Goal: Obtain resource: Obtain resource

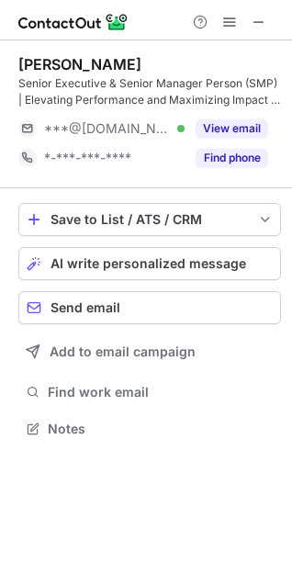
scroll to position [415, 292]
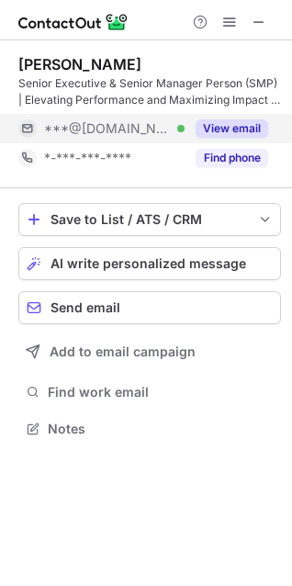
click at [221, 137] on button "View email" at bounding box center [232, 128] width 73 height 18
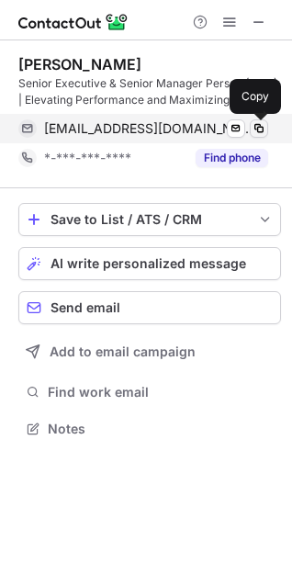
click at [255, 132] on span at bounding box center [259, 128] width 15 height 15
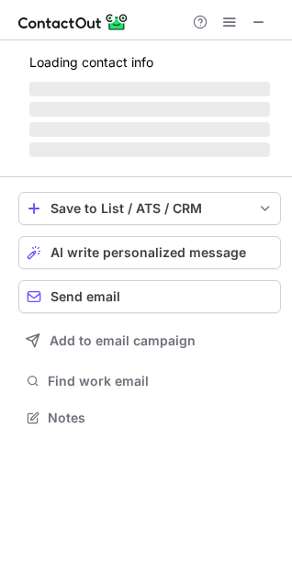
scroll to position [415, 292]
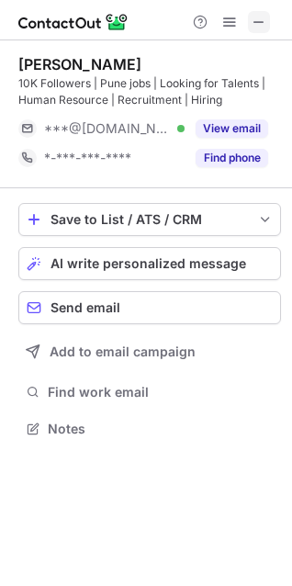
click at [262, 20] on span at bounding box center [259, 22] width 15 height 15
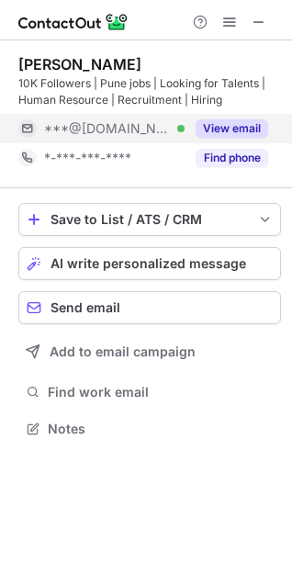
click at [223, 121] on button "View email" at bounding box center [232, 128] width 73 height 18
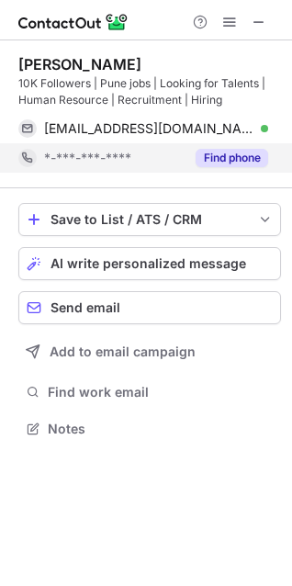
click at [225, 150] on button "Find phone" at bounding box center [232, 158] width 73 height 18
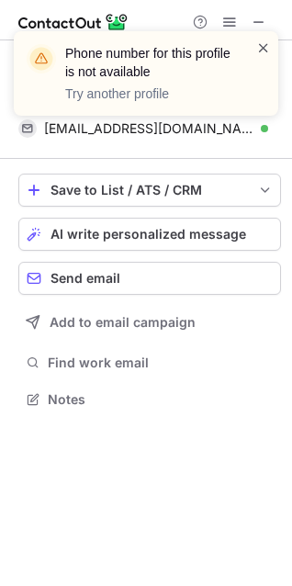
scroll to position [386, 292]
click at [265, 46] on span at bounding box center [263, 48] width 15 height 18
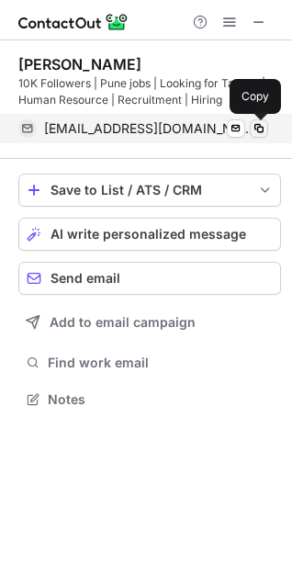
click at [256, 125] on span at bounding box center [259, 128] width 15 height 15
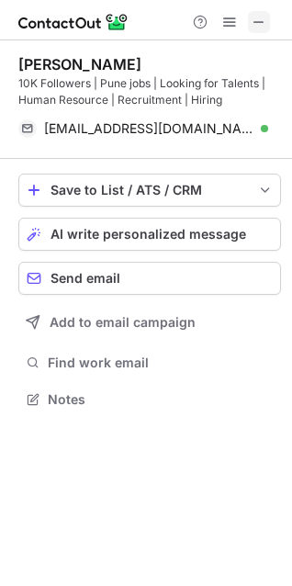
click at [267, 23] on button at bounding box center [259, 22] width 22 height 22
click at [255, 17] on span at bounding box center [259, 22] width 15 height 15
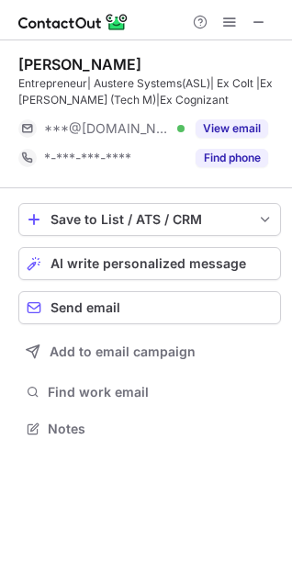
scroll to position [415, 292]
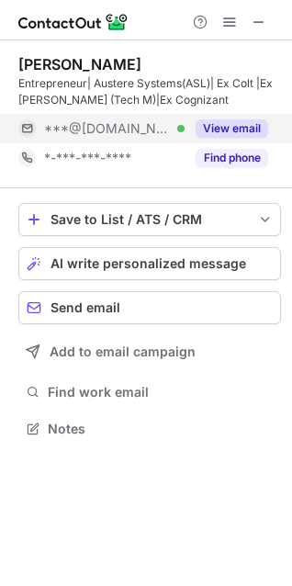
click at [229, 122] on button "View email" at bounding box center [232, 128] width 73 height 18
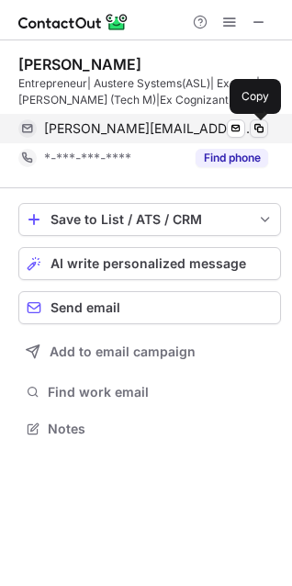
click at [254, 124] on span at bounding box center [259, 128] width 15 height 15
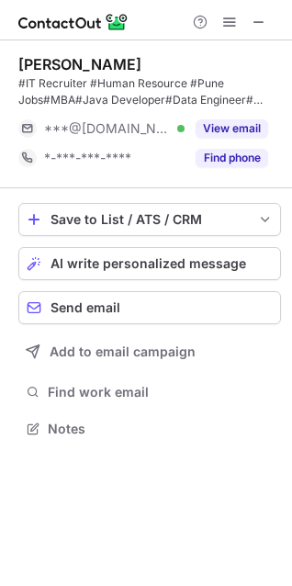
scroll to position [415, 292]
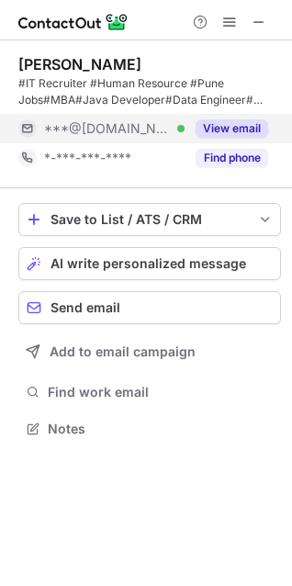
click at [238, 123] on button "View email" at bounding box center [232, 128] width 73 height 18
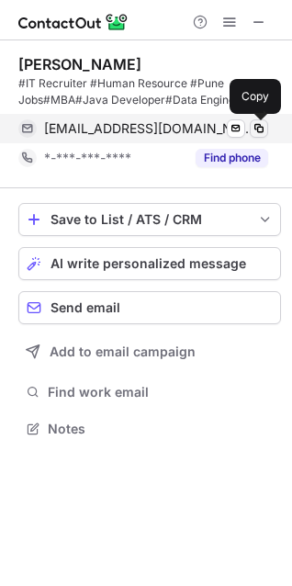
click at [260, 128] on span at bounding box center [259, 128] width 15 height 15
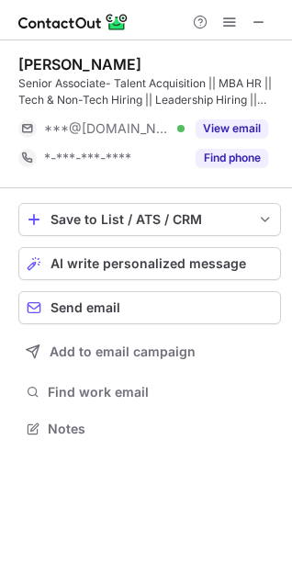
scroll to position [415, 292]
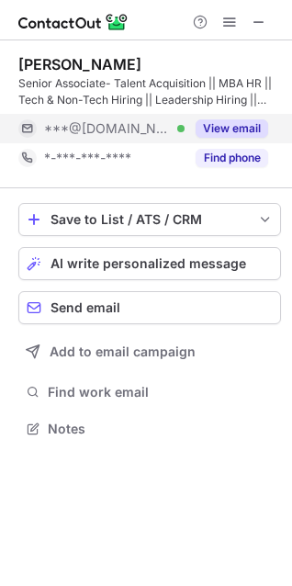
click at [239, 124] on button "View email" at bounding box center [232, 128] width 73 height 18
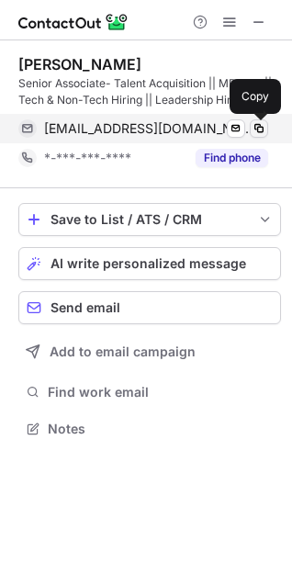
click at [255, 128] on span at bounding box center [259, 128] width 15 height 15
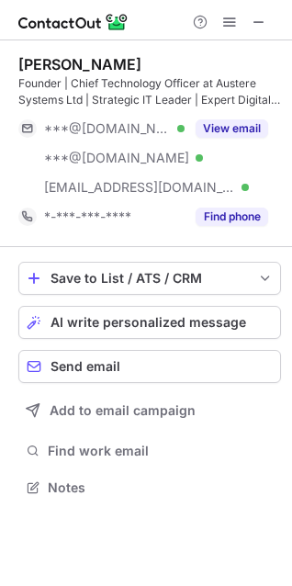
scroll to position [474, 292]
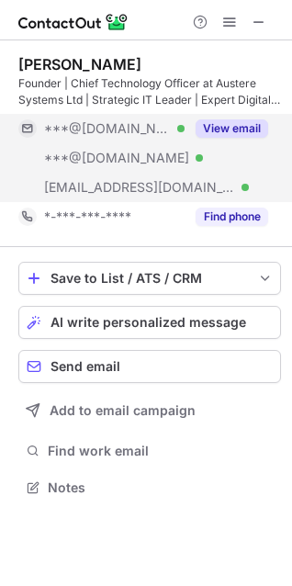
click at [218, 134] on button "View email" at bounding box center [232, 128] width 73 height 18
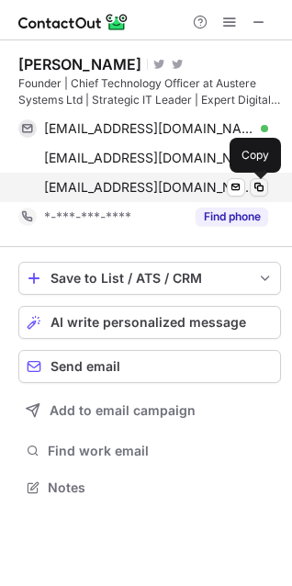
click at [258, 188] on span at bounding box center [259, 187] width 15 height 15
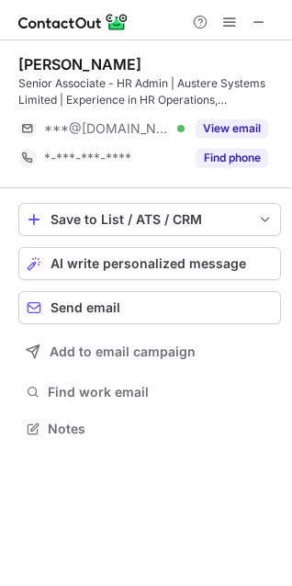
scroll to position [415, 292]
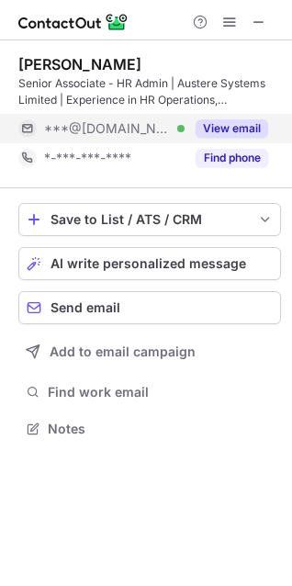
click at [203, 135] on button "View email" at bounding box center [232, 128] width 73 height 18
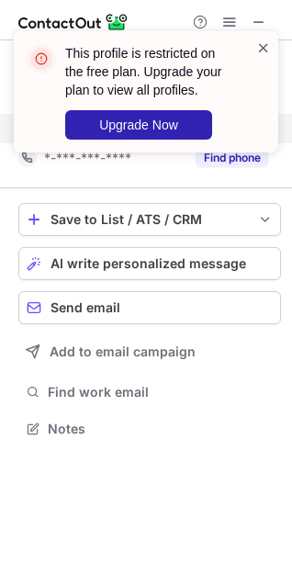
click at [261, 52] on span at bounding box center [263, 48] width 15 height 18
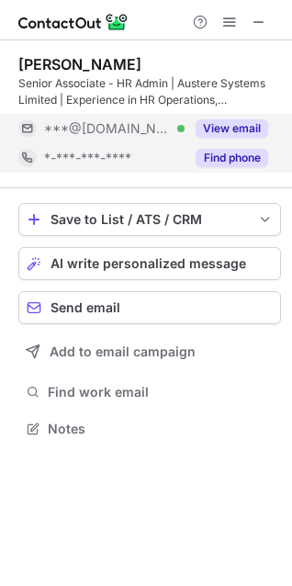
click at [217, 162] on button "Find phone" at bounding box center [232, 158] width 73 height 18
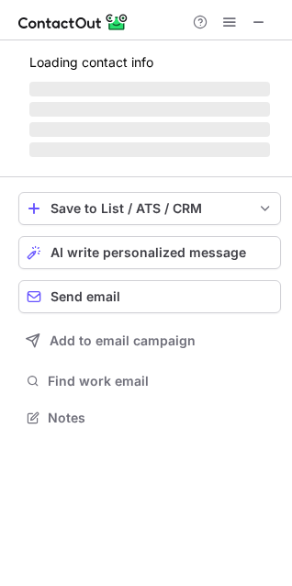
scroll to position [415, 292]
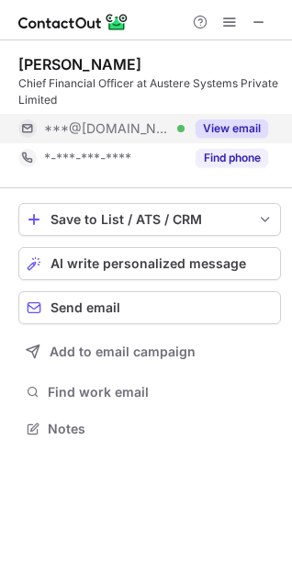
click at [210, 131] on button "View email" at bounding box center [232, 128] width 73 height 18
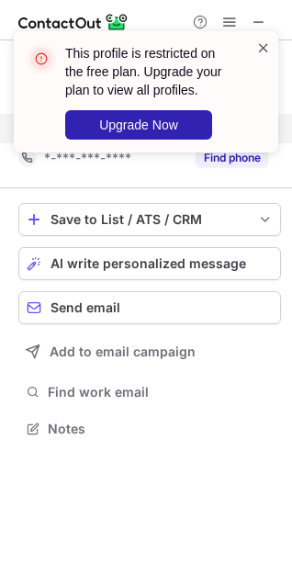
click at [264, 46] on span at bounding box center [263, 48] width 15 height 18
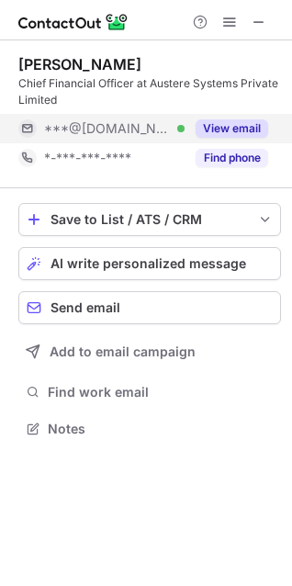
click at [260, 19] on div "This profile is restricted on the free plan. Upgrade your plan to view all prof…" at bounding box center [146, 31] width 294 height 37
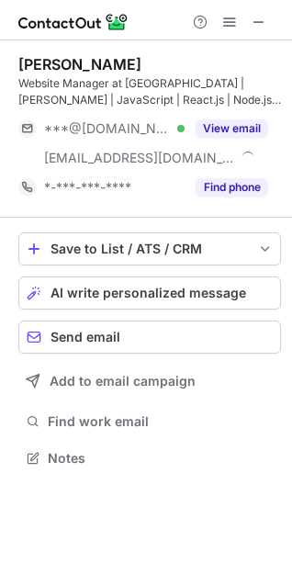
scroll to position [445, 292]
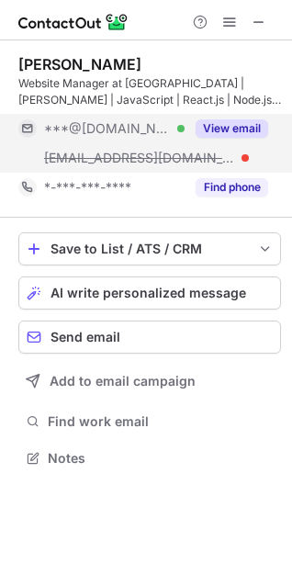
click at [231, 123] on button "View email" at bounding box center [232, 128] width 73 height 18
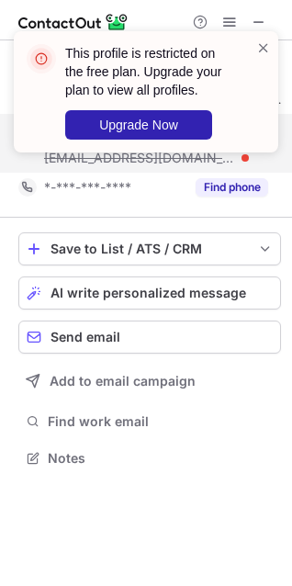
click at [261, 24] on div "This profile is restricted on the free plan. Upgrade your plan to view all prof…" at bounding box center [146, 99] width 294 height 173
click at [263, 50] on span at bounding box center [263, 48] width 15 height 18
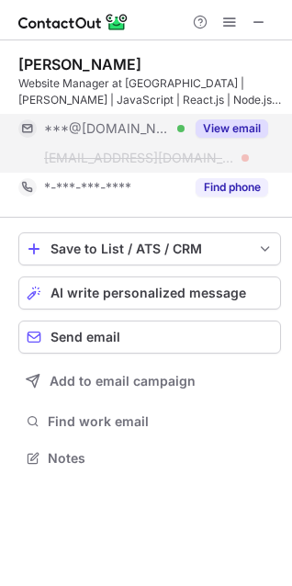
click at [257, 17] on div "This profile is restricted on the free plan. Upgrade your plan to view all prof…" at bounding box center [146, 31] width 294 height 37
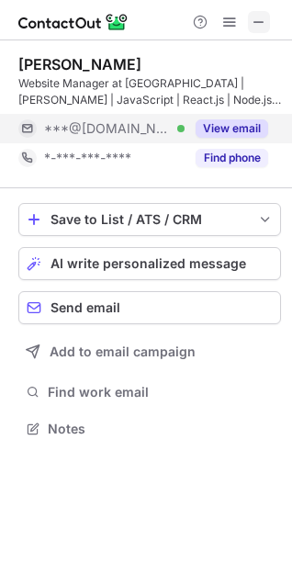
click at [257, 24] on span at bounding box center [259, 22] width 15 height 15
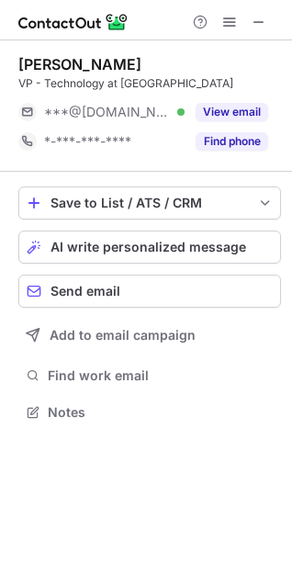
scroll to position [8, 8]
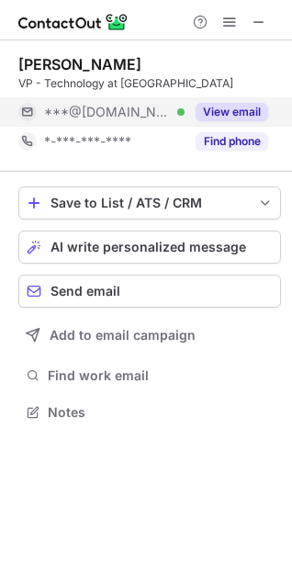
click at [243, 106] on button "View email" at bounding box center [232, 112] width 73 height 18
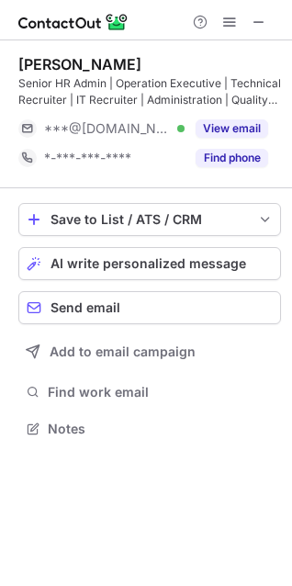
scroll to position [415, 292]
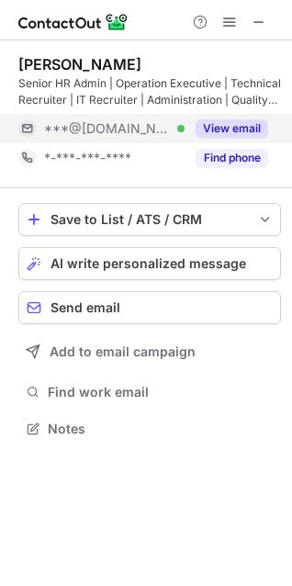
click at [228, 133] on button "View email" at bounding box center [232, 128] width 73 height 18
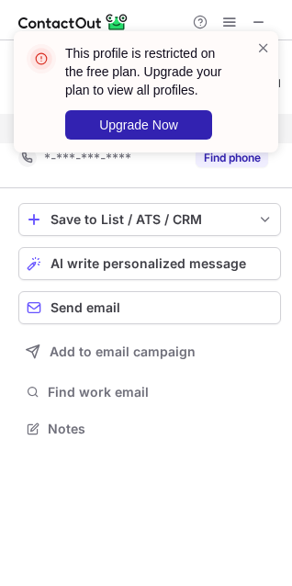
click at [263, 26] on div "This profile is restricted on the free plan. Upgrade your plan to view all prof…" at bounding box center [146, 99] width 294 height 173
click at [265, 48] on span at bounding box center [263, 48] width 15 height 18
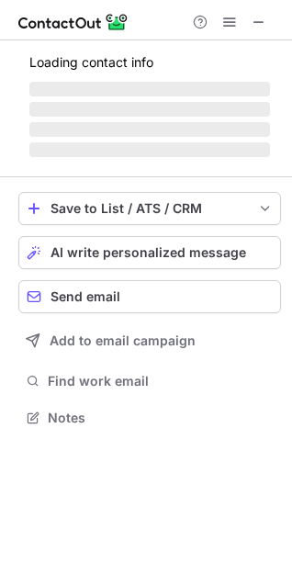
scroll to position [8, 8]
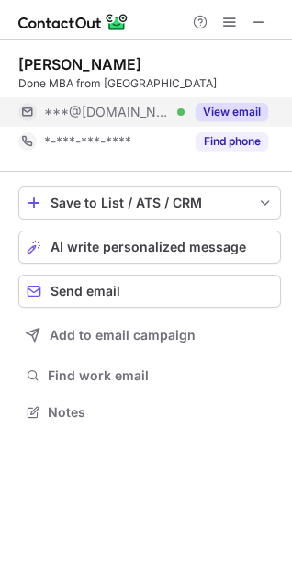
click at [235, 111] on button "View email" at bounding box center [232, 112] width 73 height 18
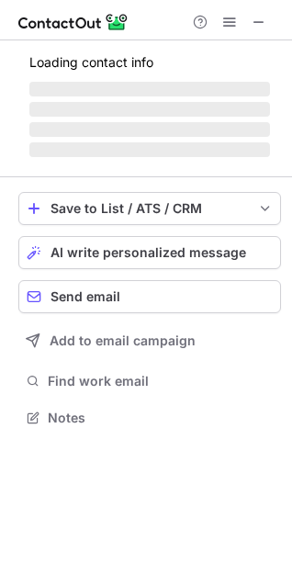
scroll to position [415, 292]
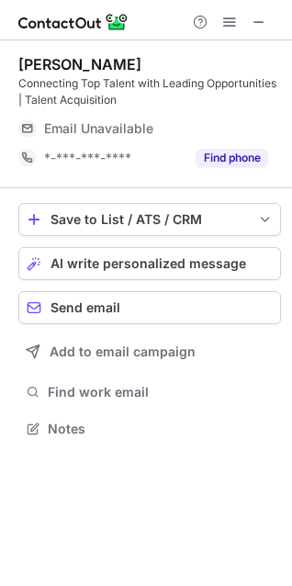
click at [235, 157] on button "Find phone" at bounding box center [232, 158] width 73 height 18
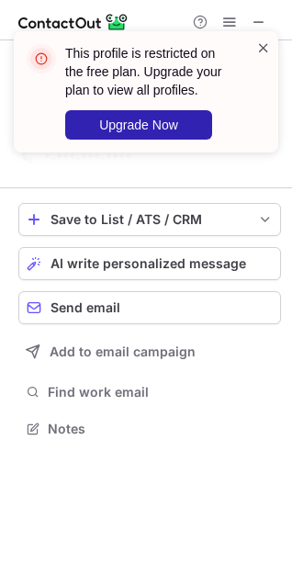
click at [260, 50] on span at bounding box center [263, 48] width 15 height 18
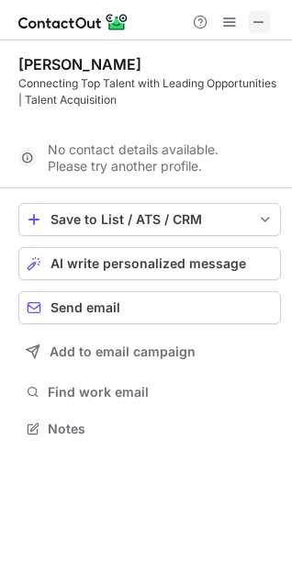
scroll to position [386, 292]
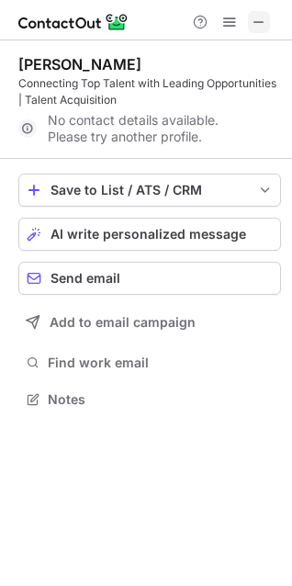
click at [260, 23] on span at bounding box center [259, 22] width 15 height 15
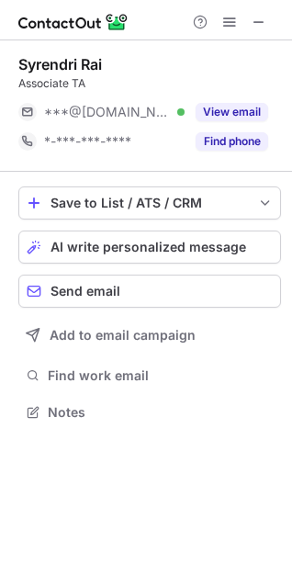
scroll to position [8, 8]
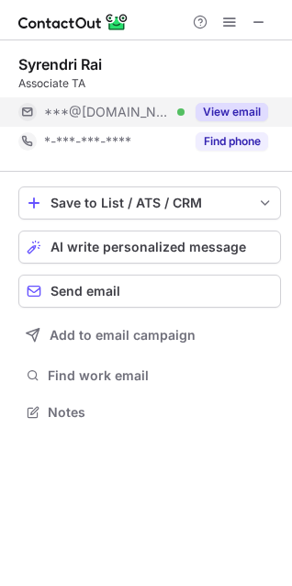
click at [240, 110] on button "View email" at bounding box center [232, 112] width 73 height 18
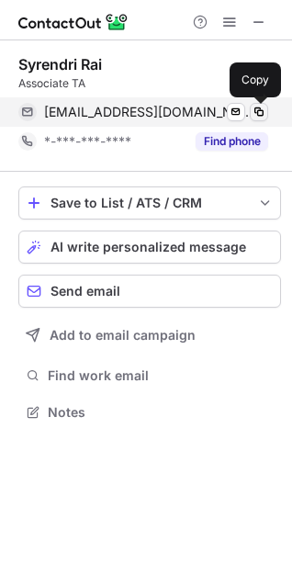
click at [264, 117] on span at bounding box center [259, 112] width 15 height 15
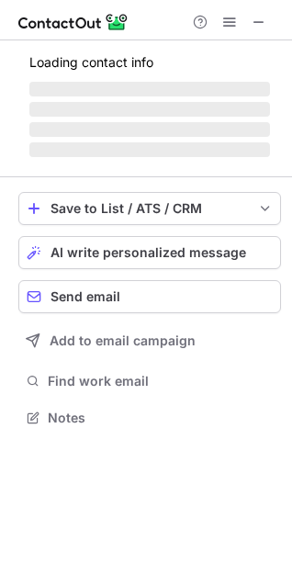
scroll to position [8, 8]
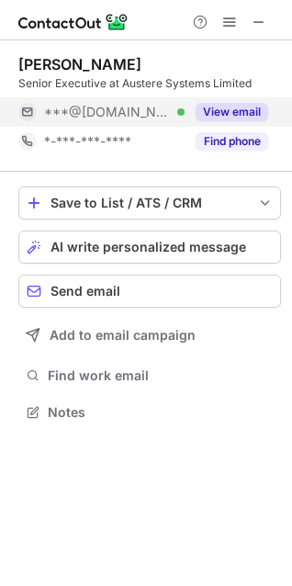
click at [224, 104] on button "View email" at bounding box center [232, 112] width 73 height 18
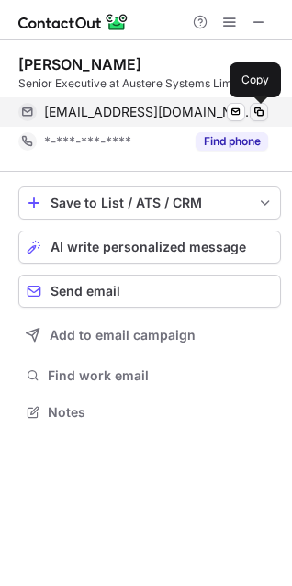
click at [255, 114] on span at bounding box center [259, 112] width 15 height 15
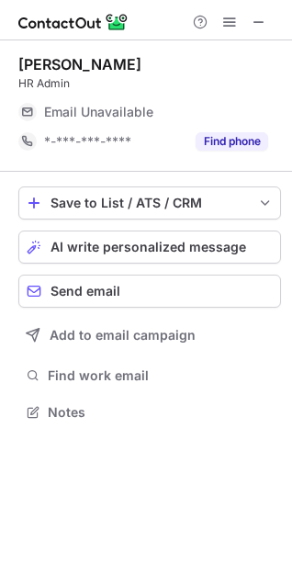
scroll to position [8, 8]
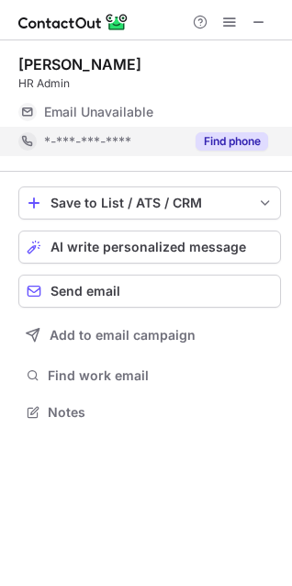
click at [225, 131] on div "Find phone" at bounding box center [227, 141] width 84 height 29
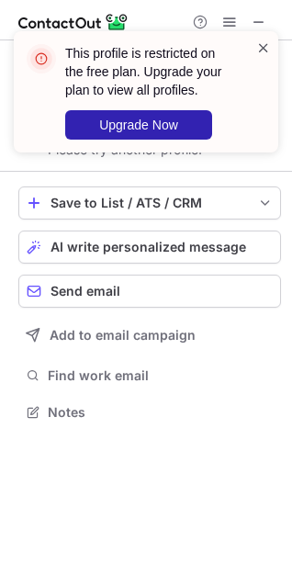
click at [267, 44] on span at bounding box center [263, 48] width 15 height 18
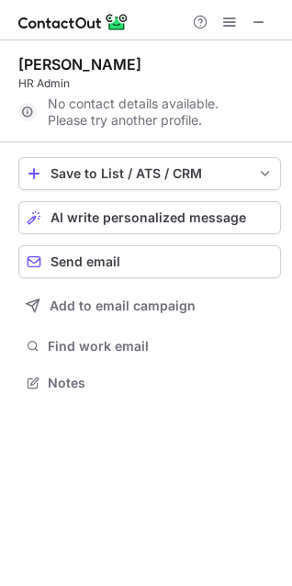
scroll to position [369, 292]
click at [260, 23] on span at bounding box center [259, 22] width 15 height 15
